Goal: Task Accomplishment & Management: Manage account settings

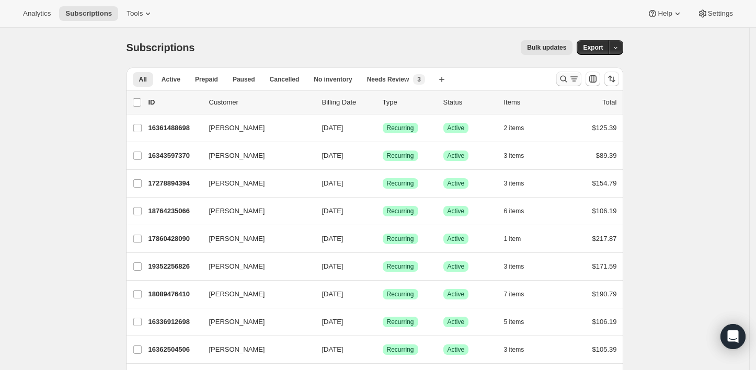
click at [565, 79] on icon "Search and filter results" at bounding box center [563, 79] width 10 height 10
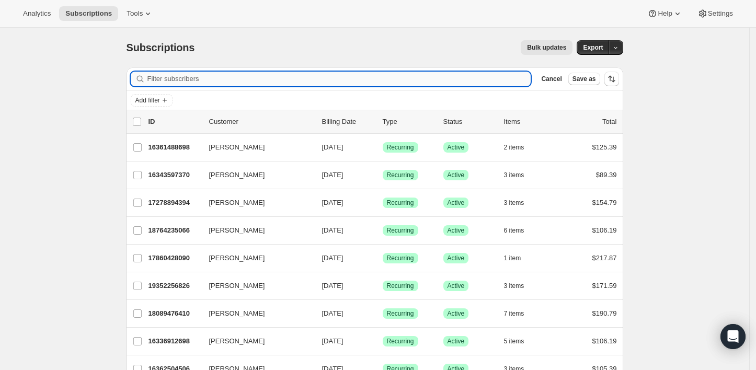
click at [382, 80] on input "Filter subscribers" at bounding box center [339, 79] width 384 height 15
paste input "[EMAIL_ADDRESS][DOMAIN_NAME]"
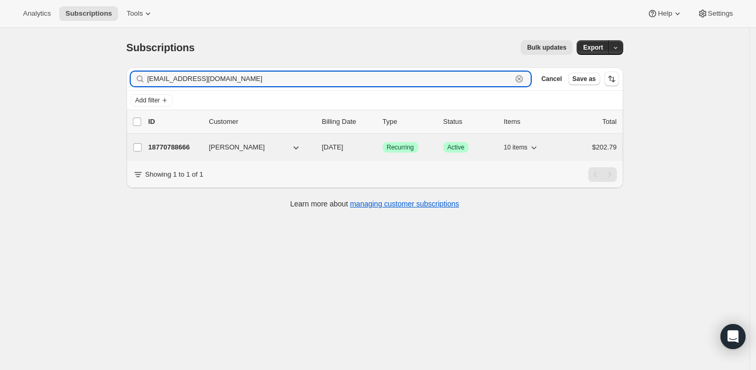
type input "[EMAIL_ADDRESS][DOMAIN_NAME]"
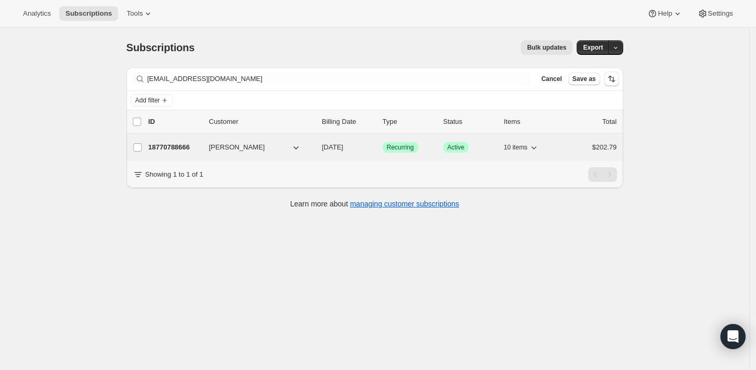
click at [293, 148] on icon "button" at bounding box center [296, 147] width 10 height 10
click at [183, 149] on p "18770788666" at bounding box center [174, 147] width 52 height 10
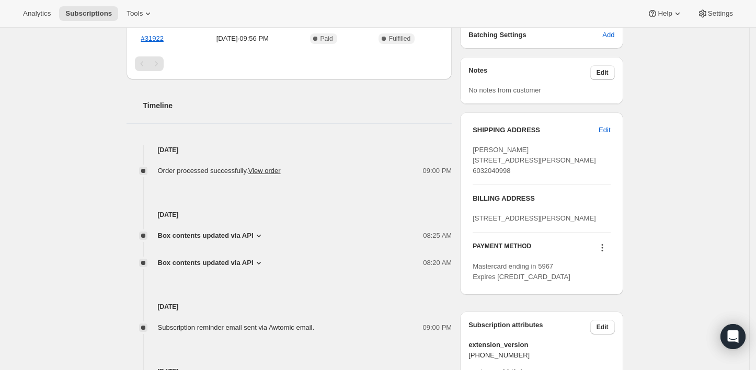
scroll to position [348, 0]
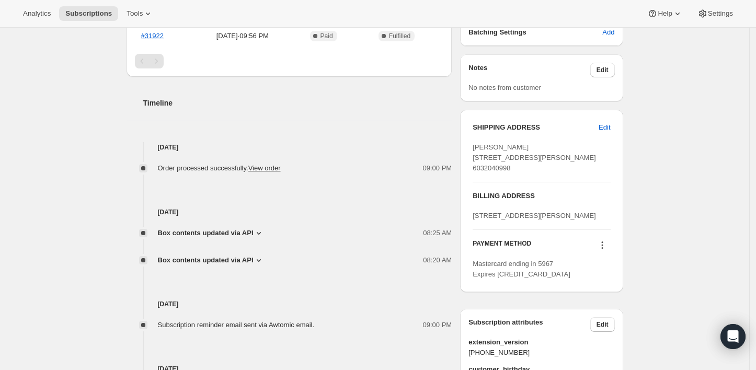
click at [79, 166] on div "Subscription #18770788666. This page is ready Subscription #18770788666 Success…" at bounding box center [374, 80] width 749 height 800
